Goal: Information Seeking & Learning: Learn about a topic

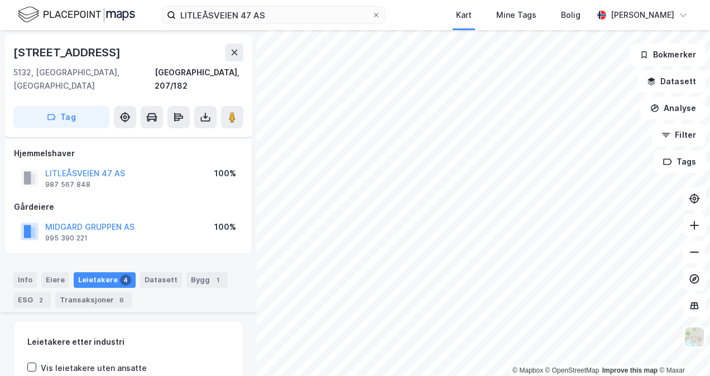
scroll to position [394, 0]
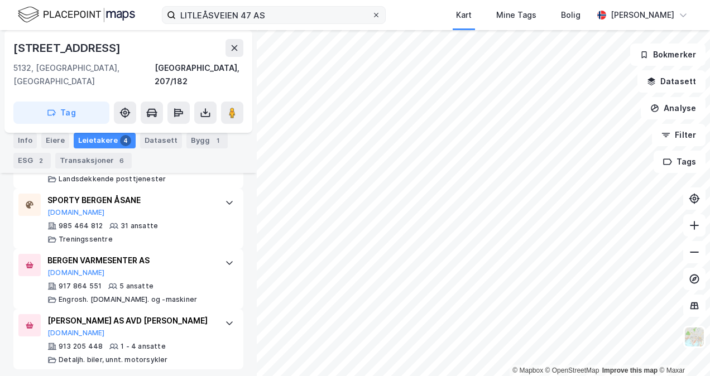
click at [377, 17] on icon at bounding box center [376, 15] width 7 height 7
click at [371, 17] on input "LITLEÅSVEIEN 47 AS" at bounding box center [274, 15] width 196 height 17
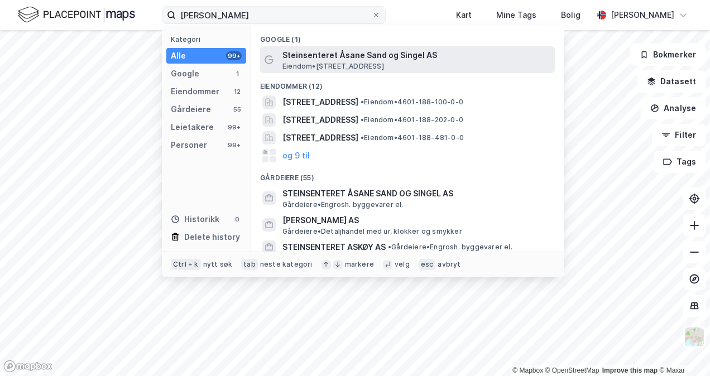
click at [357, 61] on span "Steinsenteret Åsane Sand og Singel AS" at bounding box center [416, 55] width 268 height 13
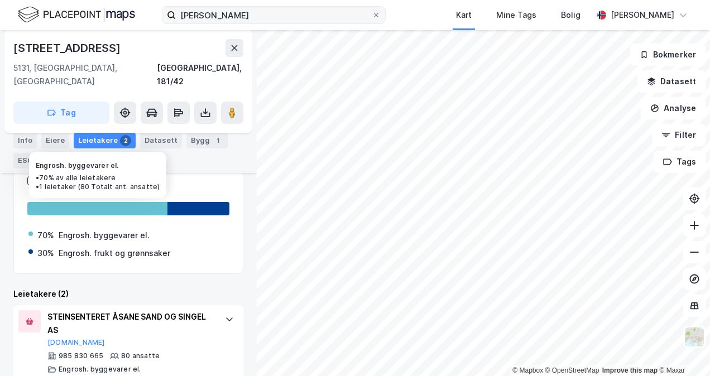
scroll to position [171, 0]
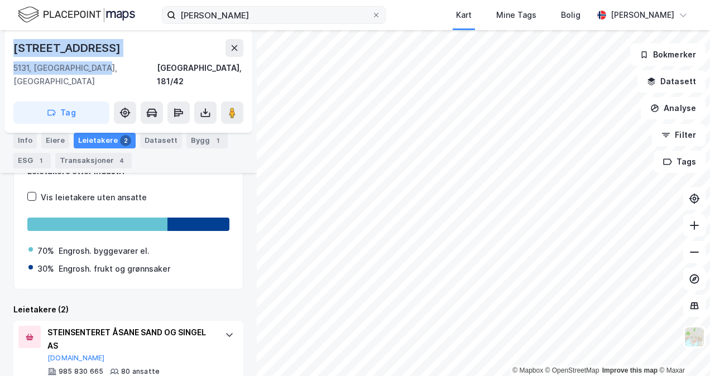
drag, startPoint x: 113, startPoint y: 69, endPoint x: 9, endPoint y: 38, distance: 108.6
click at [9, 38] on div "[STREET_ADDRESS]" at bounding box center [128, 81] width 248 height 103
copy div "[STREET_ADDRESS]"
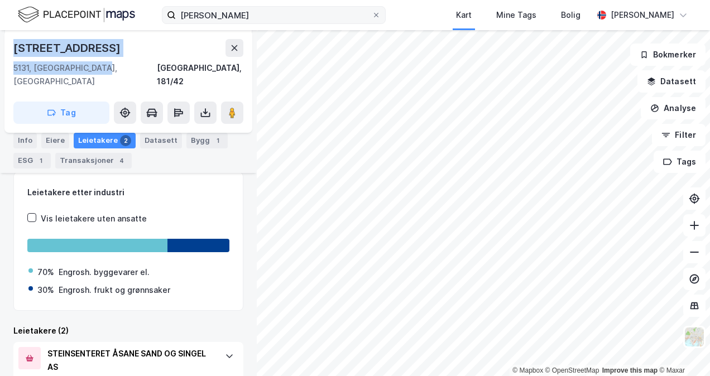
scroll to position [261, 0]
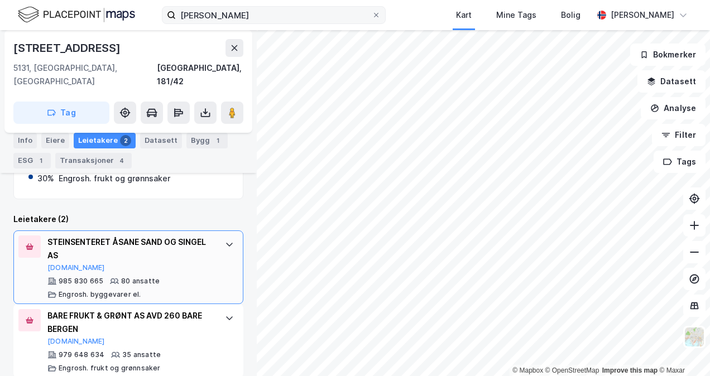
click at [142, 238] on div "STEINSENTERET ÅSANE SAND OG SINGEL AS" at bounding box center [130, 248] width 166 height 27
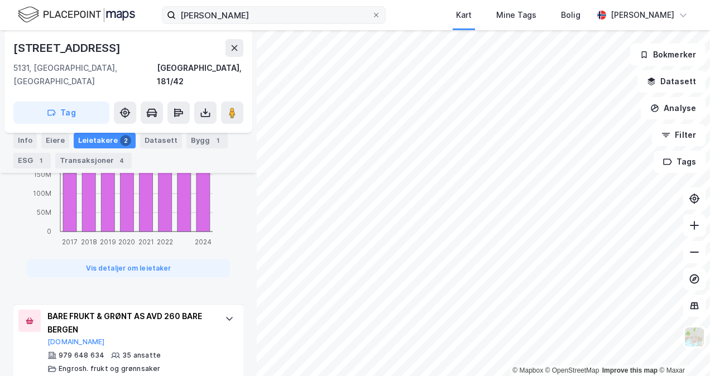
scroll to position [800, 0]
click at [185, 313] on div "BARE FRUKT & GRØNT AS AVD 260 BARE BERGEN" at bounding box center [130, 323] width 166 height 27
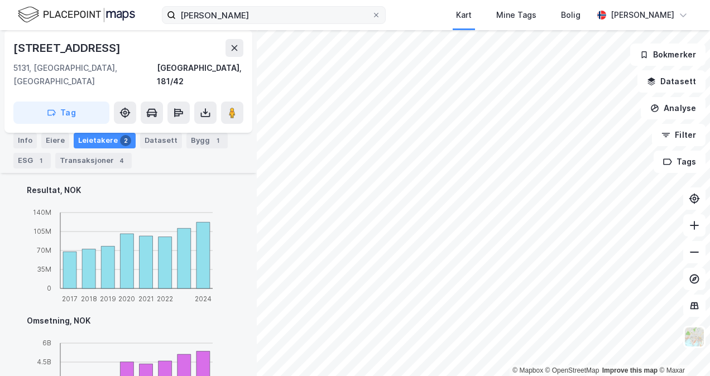
scroll to position [837, 0]
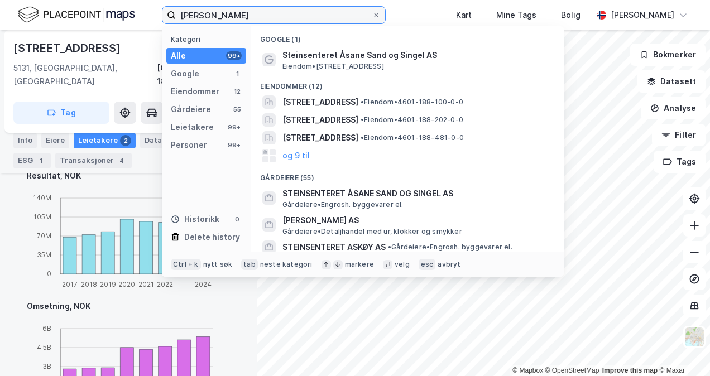
drag, startPoint x: 270, startPoint y: 17, endPoint x: 119, endPoint y: 15, distance: 150.6
click at [120, 15] on div "Åsane steinsenter Kategori Alle 99+ Google 1 Eiendommer 12 Gårdeiere 55 Leietak…" at bounding box center [355, 15] width 710 height 30
paste input "Seksjon 22 [STREET_ADDRESS]"
type input "Seksjon 22 [STREET_ADDRESS]"
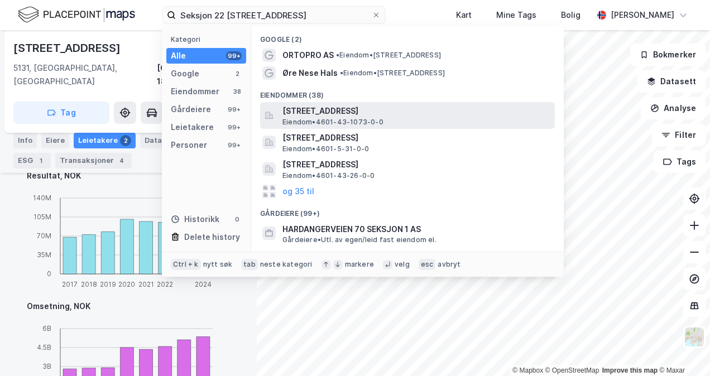
click at [325, 110] on span "[STREET_ADDRESS]" at bounding box center [416, 110] width 268 height 13
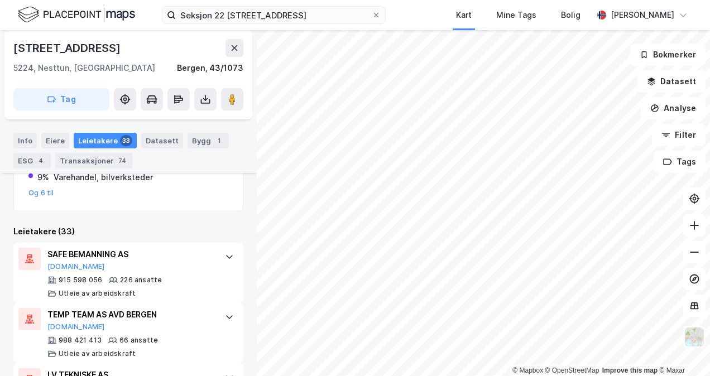
scroll to position [389, 0]
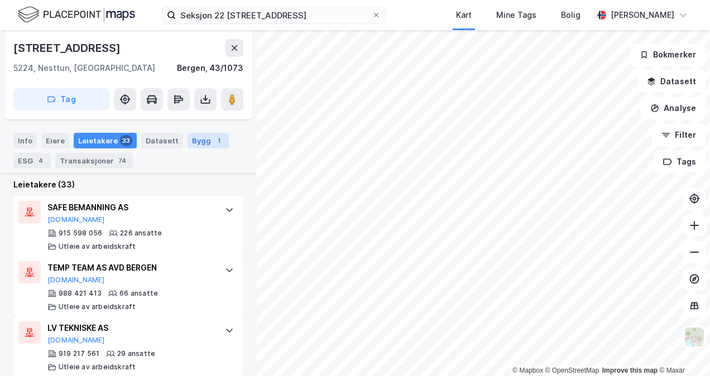
click at [187, 142] on div "Bygg 1" at bounding box center [207, 141] width 41 height 16
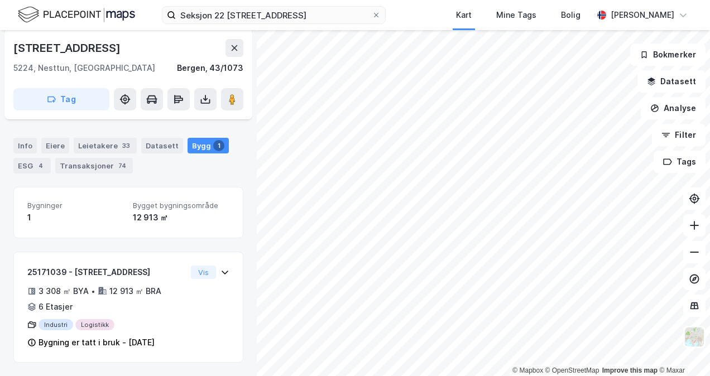
scroll to position [195, 0]
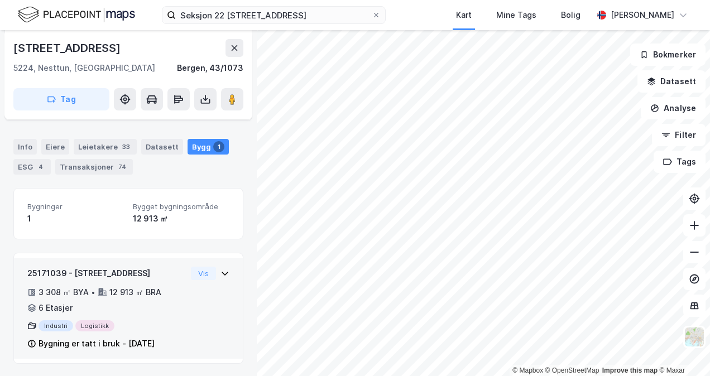
click at [220, 272] on icon at bounding box center [224, 273] width 9 height 9
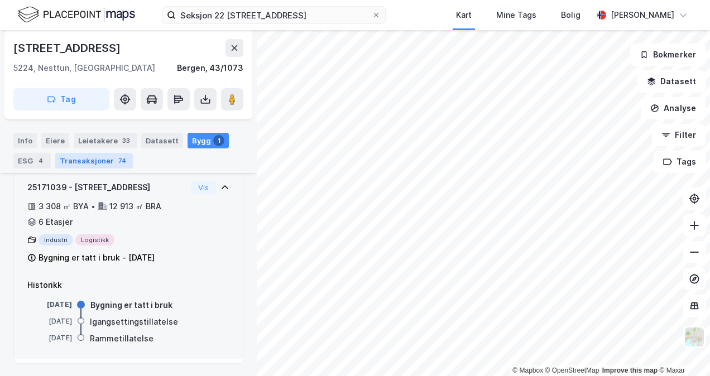
click at [79, 164] on div "Transaksjoner 74" at bounding box center [94, 161] width 78 height 16
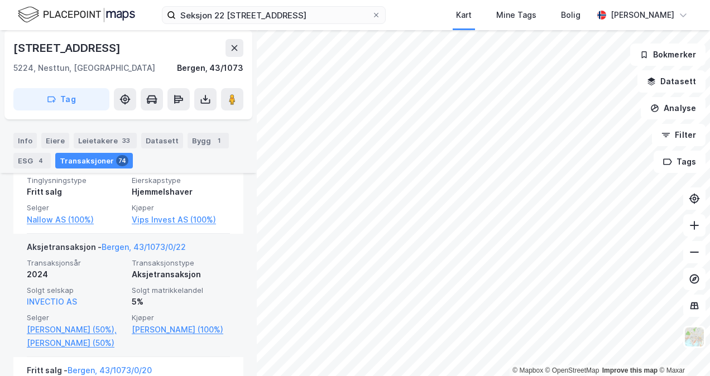
scroll to position [445, 0]
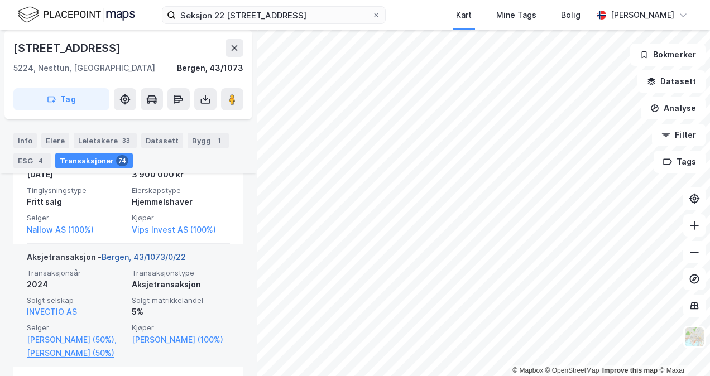
click at [131, 256] on link "Bergen, 43/1073/0/22" at bounding box center [144, 256] width 84 height 9
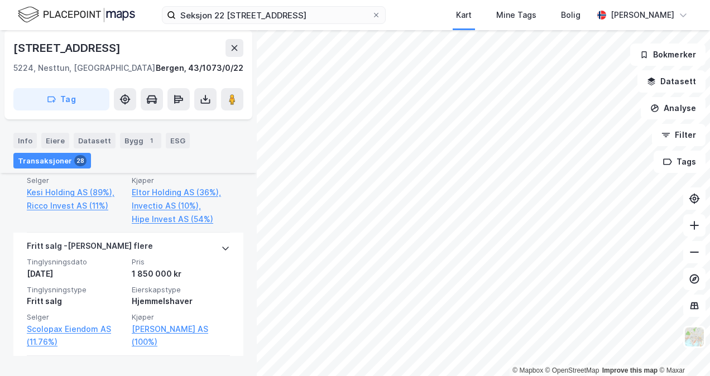
scroll to position [618, 0]
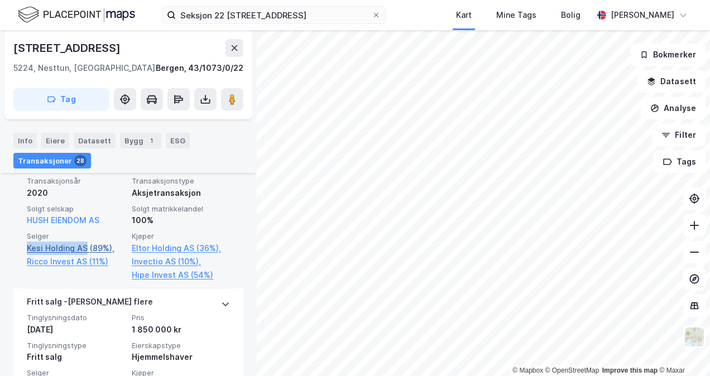
drag, startPoint x: 23, startPoint y: 273, endPoint x: 86, endPoint y: 276, distance: 62.5
click at [86, 276] on div "Aksjetransaksjon - [GEOGRAPHIC_DATA], 43/1073/0/22 Transaksjonsår 2020 Transaks…" at bounding box center [128, 220] width 230 height 137
copy link "Kesi Holding AS"
drag, startPoint x: 19, startPoint y: 284, endPoint x: 83, endPoint y: 291, distance: 64.4
click at [83, 289] on div "Aksjetransaksjon - [GEOGRAPHIC_DATA], 43/1073/0/22 Transaksjonsår 2020 Transaks…" at bounding box center [128, 220] width 230 height 137
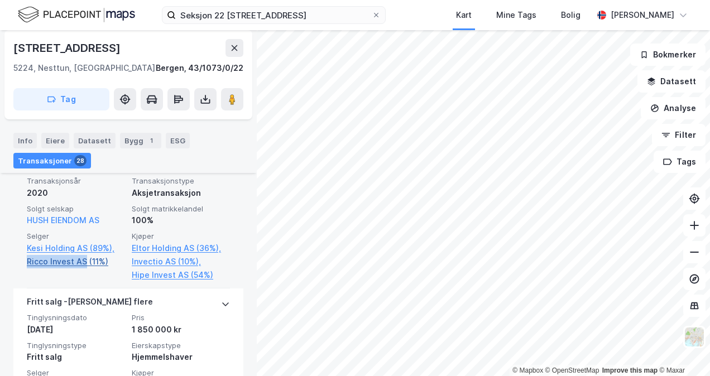
copy link "Ricco Invest AS"
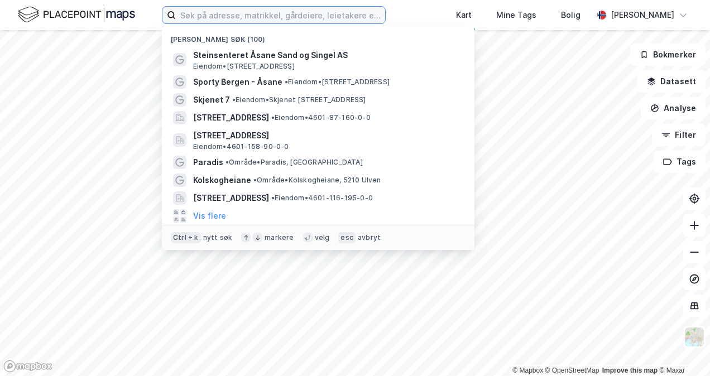
click at [311, 16] on input at bounding box center [280, 15] width 209 height 17
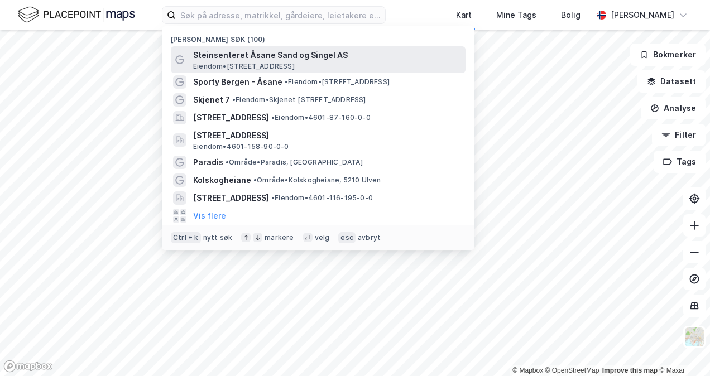
click at [253, 63] on span "Eiendom • [STREET_ADDRESS]" at bounding box center [244, 66] width 102 height 9
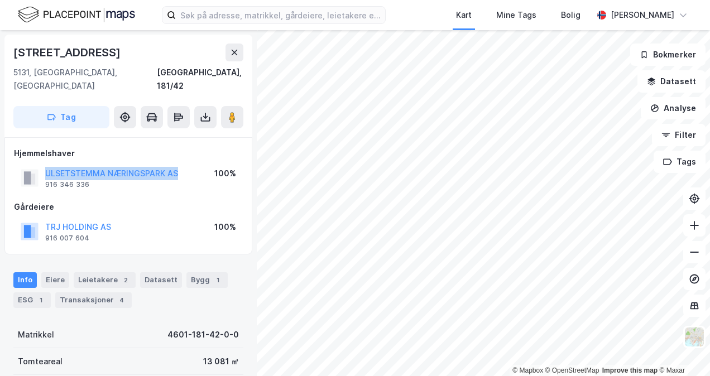
drag, startPoint x: 185, startPoint y: 160, endPoint x: 42, endPoint y: 153, distance: 142.4
click at [42, 165] on div "ULSETSTEMMA NÆRINGSPARK AS 916 346 336 100%" at bounding box center [128, 178] width 229 height 27
copy button "ULSETSTEMMA NÆRINGSPARK AS"
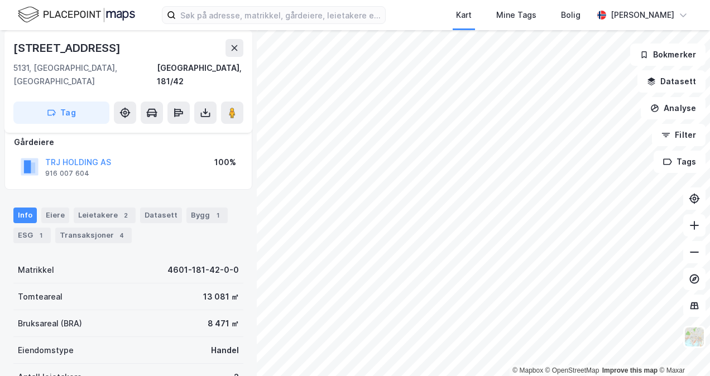
scroll to position [112, 0]
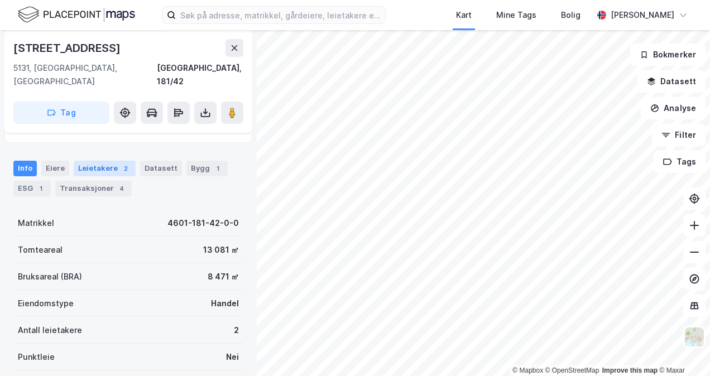
click at [85, 161] on div "Leietakere 2" at bounding box center [105, 169] width 62 height 16
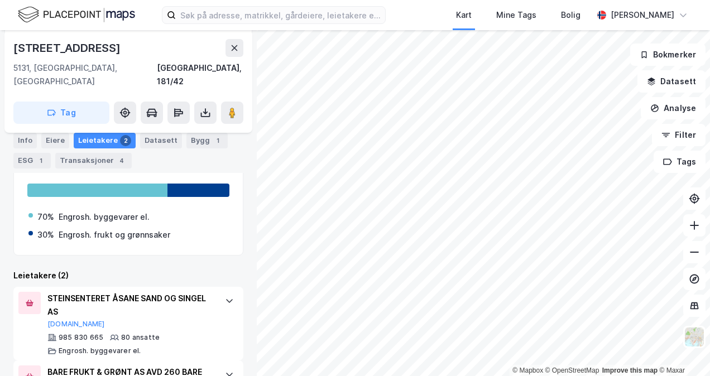
scroll to position [261, 0]
